Goal: Transaction & Acquisition: Purchase product/service

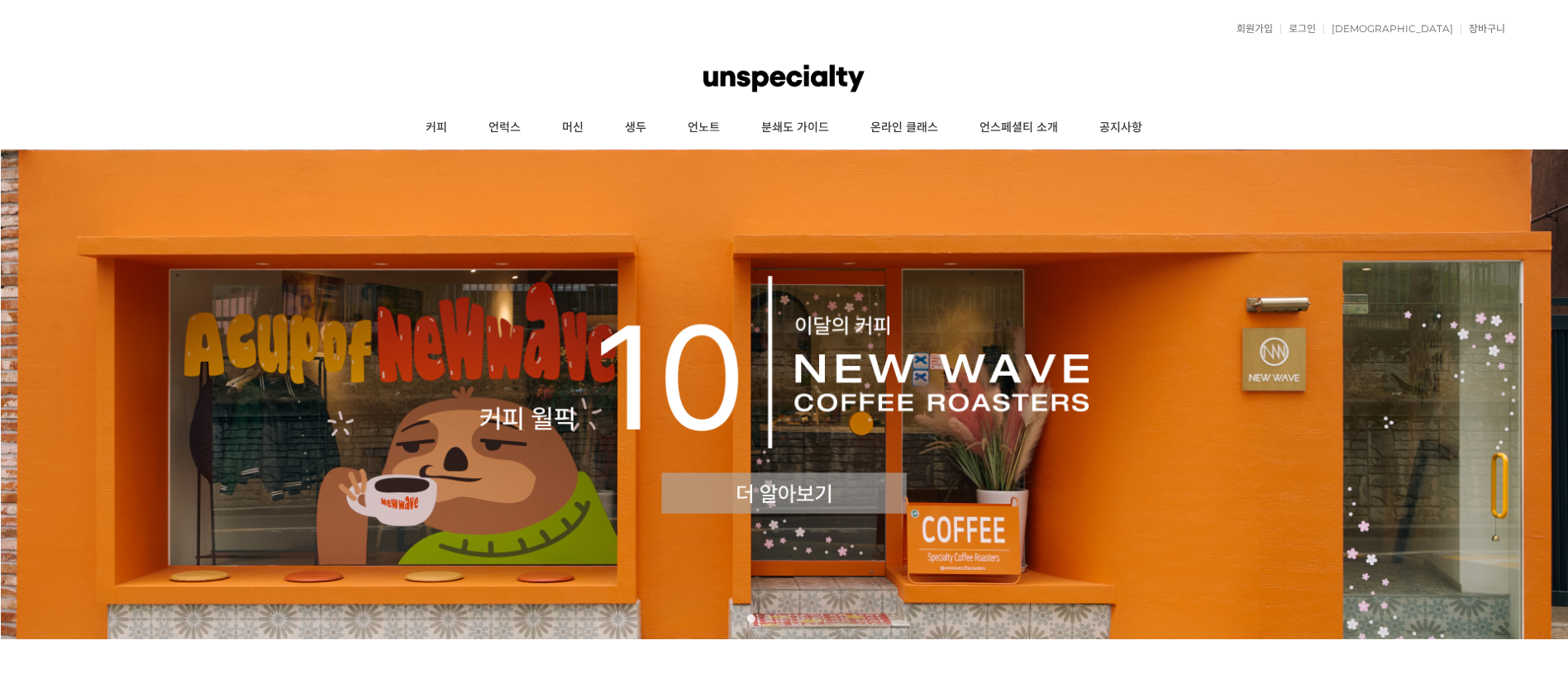
click at [439, 136] on link "커피" at bounding box center [436, 128] width 62 height 41
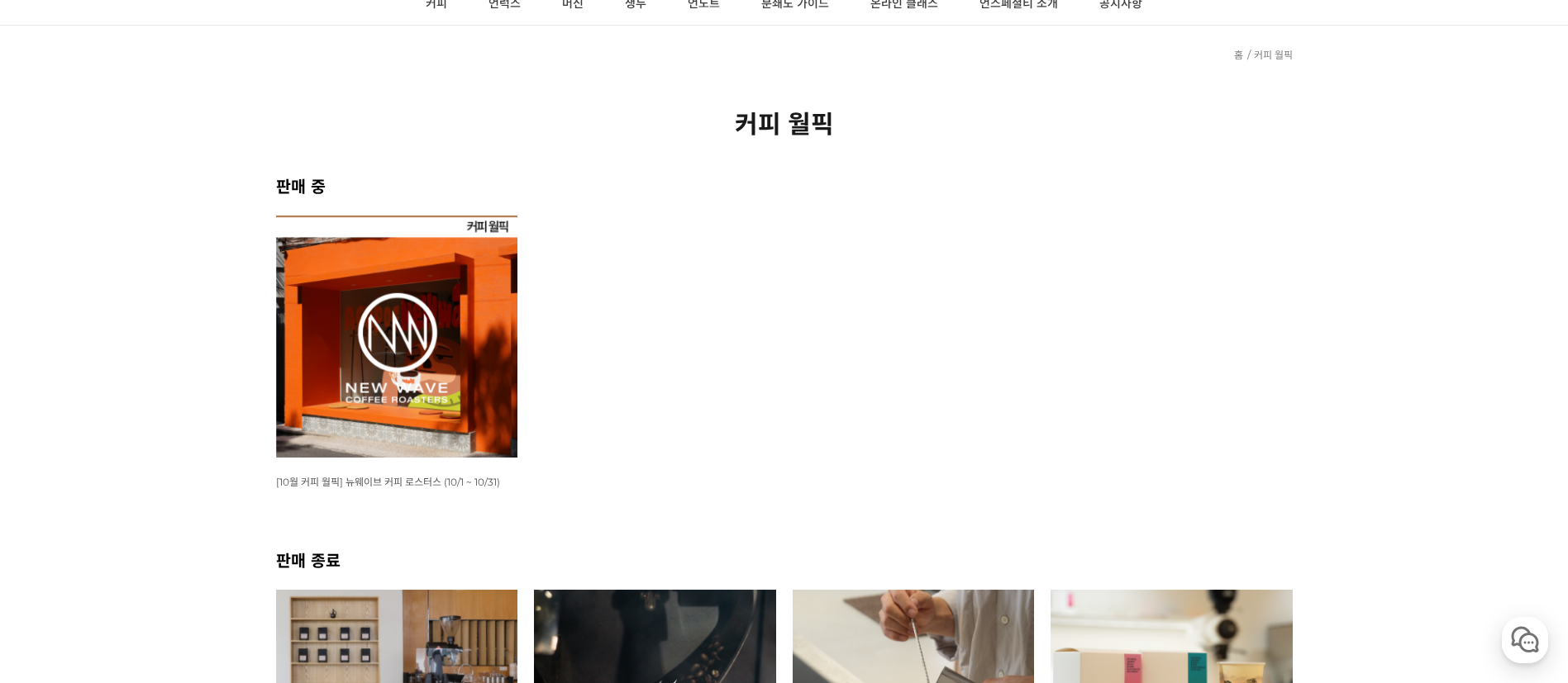
click at [381, 384] on img at bounding box center [397, 337] width 242 height 242
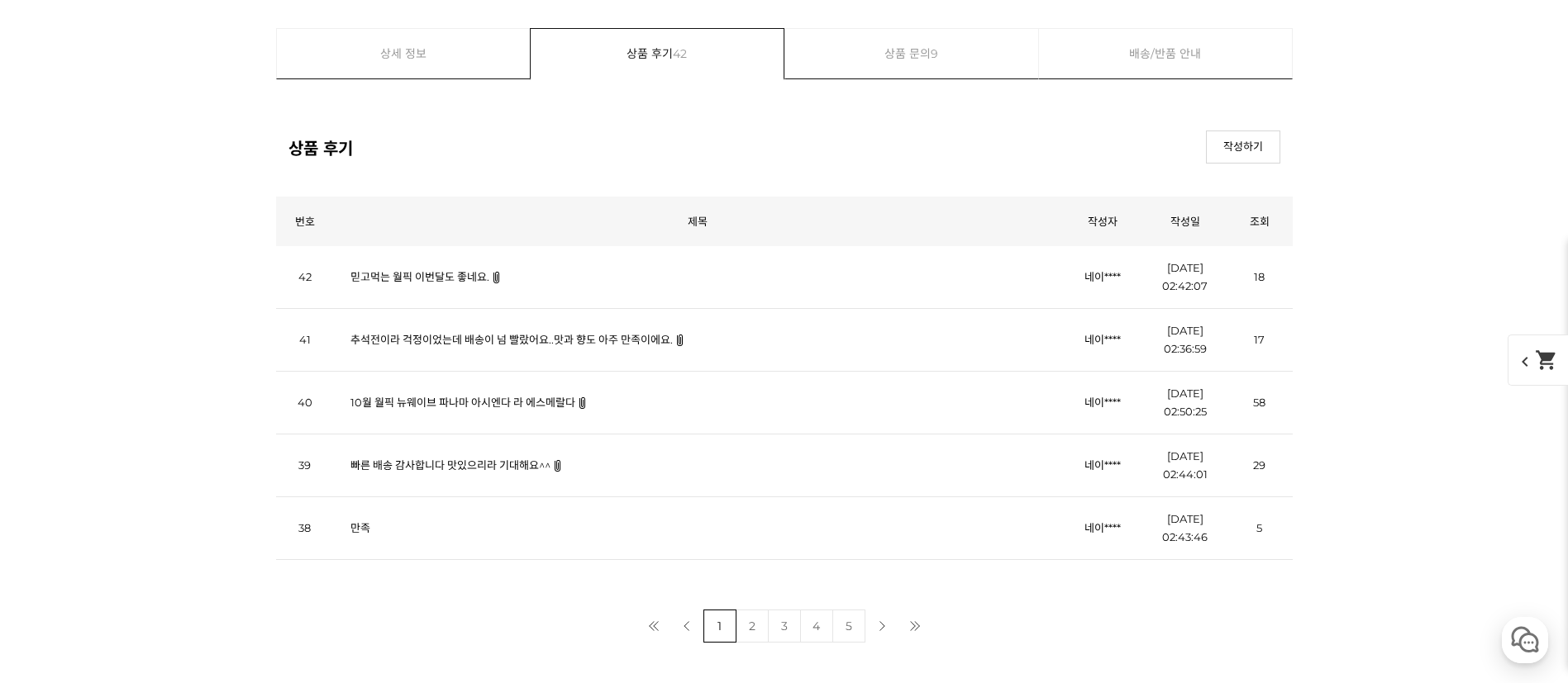
scroll to position [6198, 0]
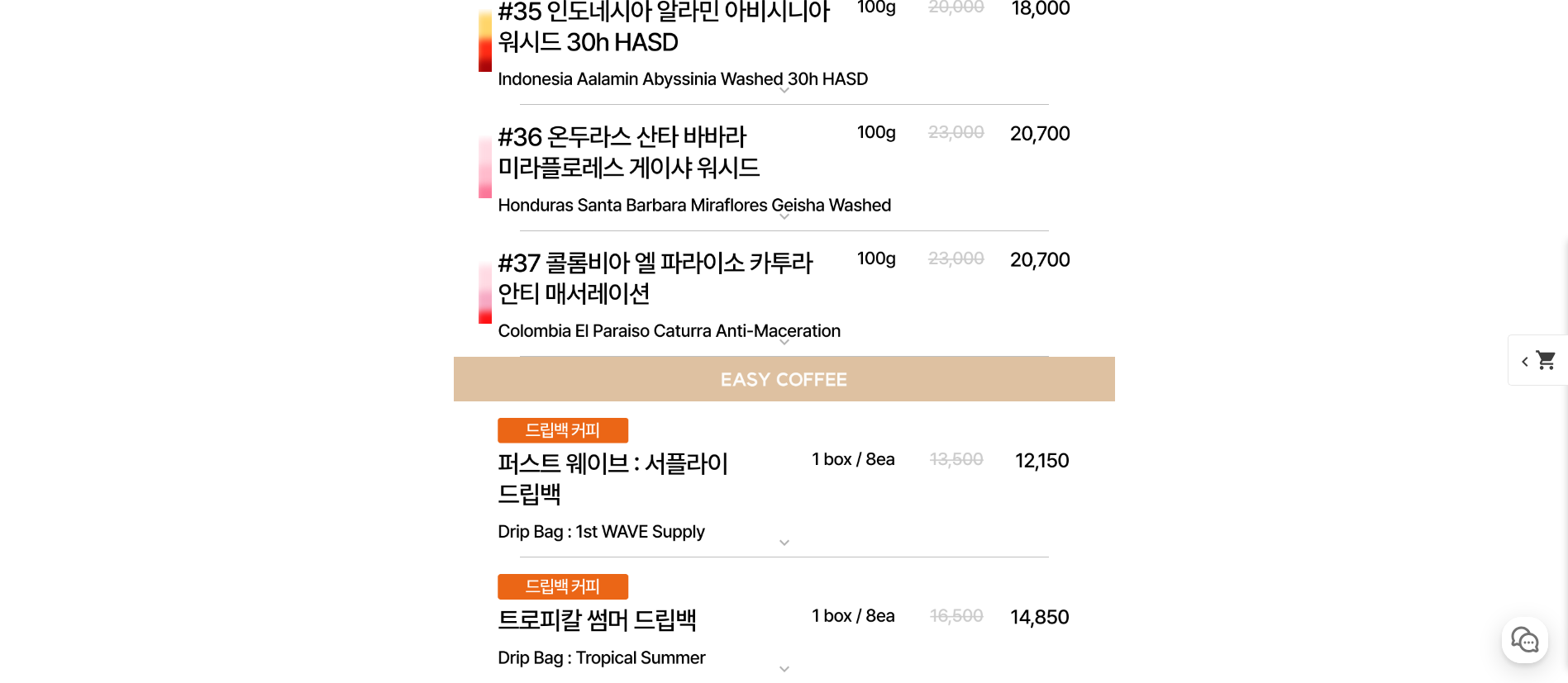
scroll to position [6694, 0]
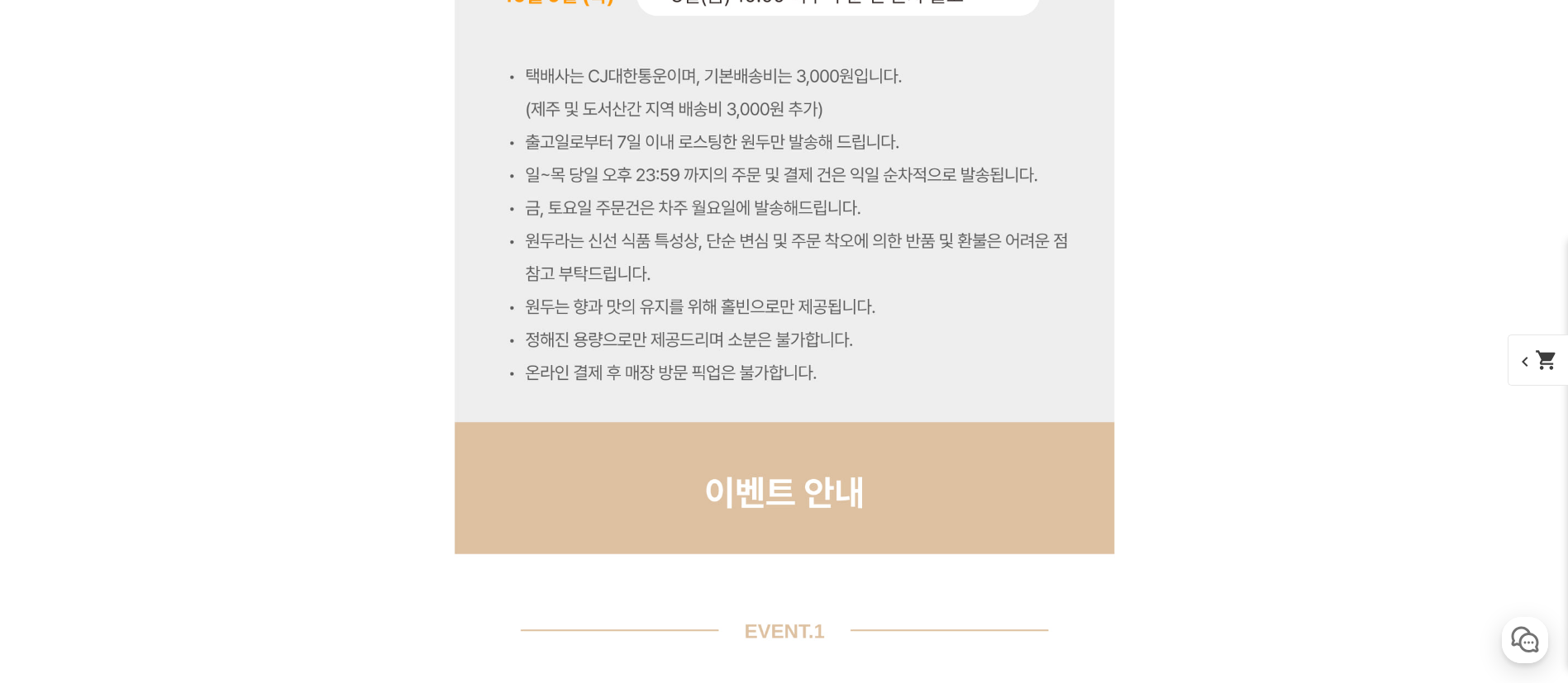
scroll to position [9545, 0]
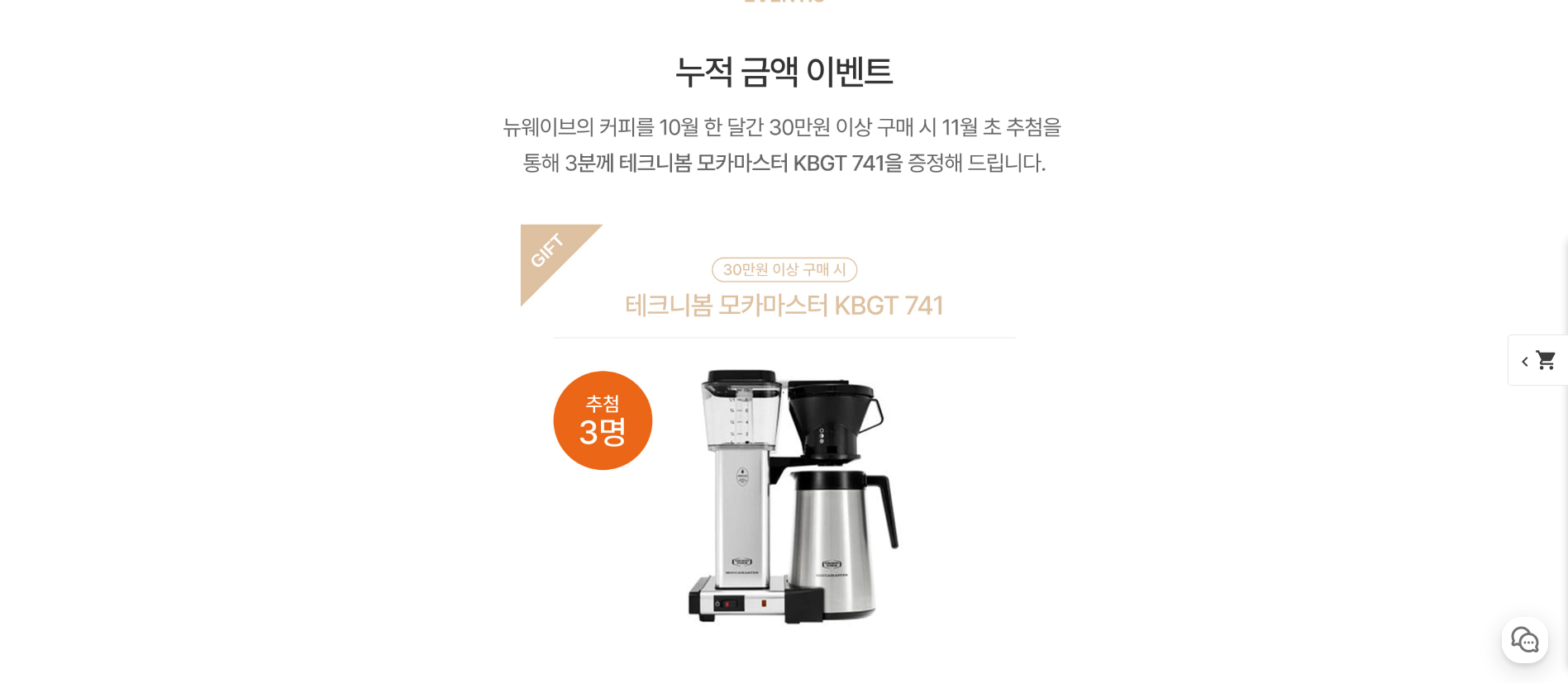
scroll to position [14256, 0]
